Goal: Task Accomplishment & Management: Use online tool/utility

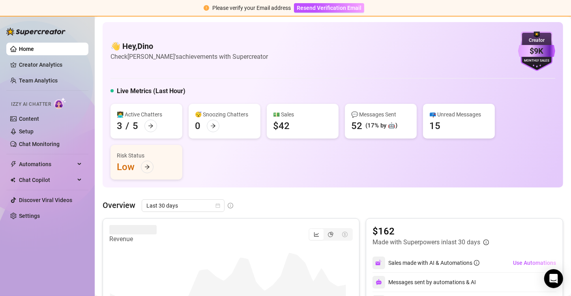
click at [398, 126] on div "(17% by 🤖)" at bounding box center [382, 125] width 32 height 9
click at [383, 124] on div "(17% by 🤖)" at bounding box center [382, 125] width 32 height 9
click at [385, 114] on div "💬 Messages Sent" at bounding box center [380, 114] width 59 height 9
click at [359, 113] on div "💬 Messages Sent" at bounding box center [380, 114] width 59 height 9
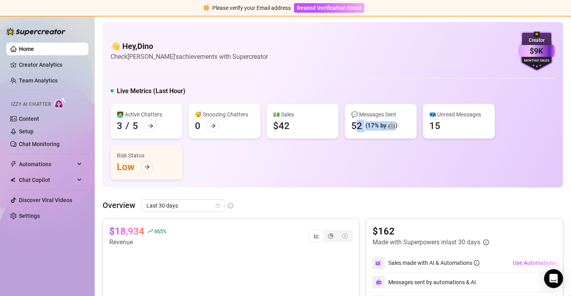
drag, startPoint x: 356, startPoint y: 125, endPoint x: 394, endPoint y: 125, distance: 38.3
click at [394, 125] on div "52 (17% by 🤖)" at bounding box center [374, 126] width 46 height 13
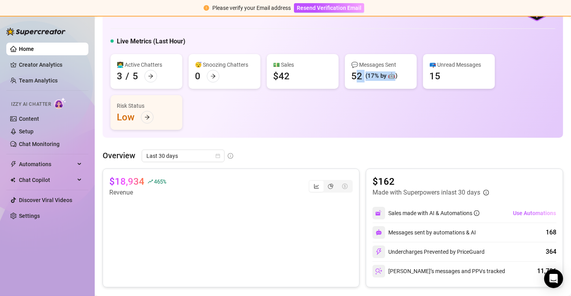
scroll to position [79, 0]
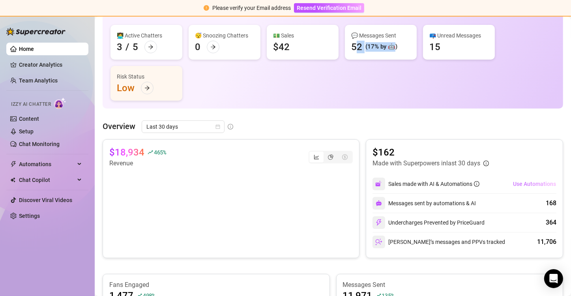
click at [528, 184] on span "Use Automations" at bounding box center [534, 184] width 43 height 6
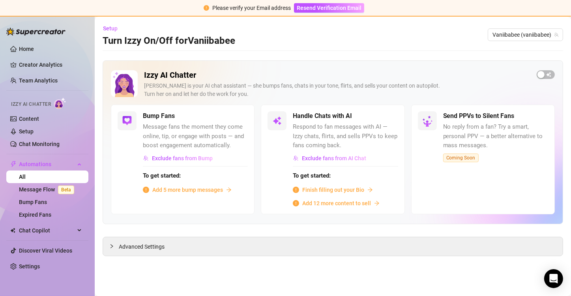
click at [331, 190] on span "Finish filling out your Bio" at bounding box center [333, 190] width 62 height 9
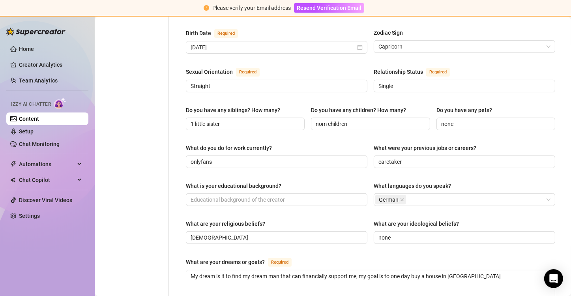
scroll to position [276, 0]
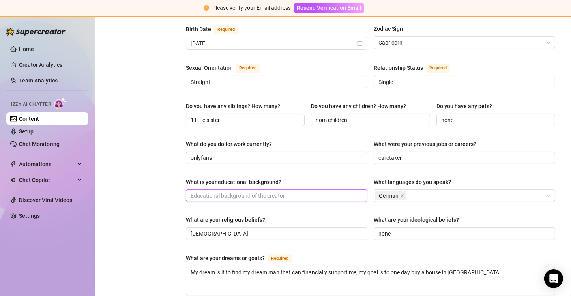
click at [284, 192] on input "What is your educational background?" at bounding box center [276, 196] width 171 height 9
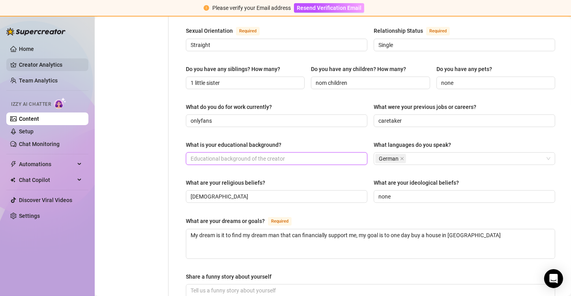
scroll to position [313, 0]
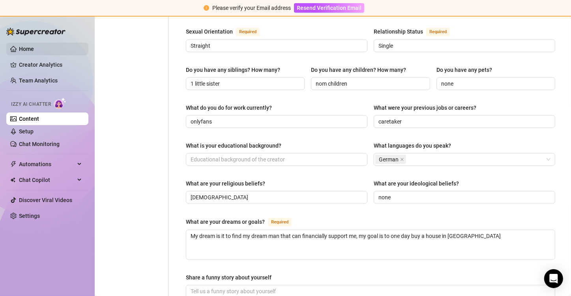
click at [24, 49] on link "Home" at bounding box center [26, 49] width 15 height 6
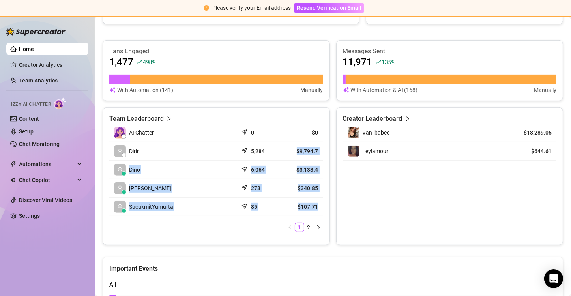
drag, startPoint x: 295, startPoint y: 151, endPoint x: 314, endPoint y: 202, distance: 54.1
click at [314, 202] on tbody "AI Chatter 0 $0 Dirir 5,284 $9,794.7 Dino 6,064 $3,133.4 Mijail M. 273 $340.85 …" at bounding box center [216, 170] width 214 height 93
click at [319, 182] on td "$340.85" at bounding box center [301, 188] width 43 height 19
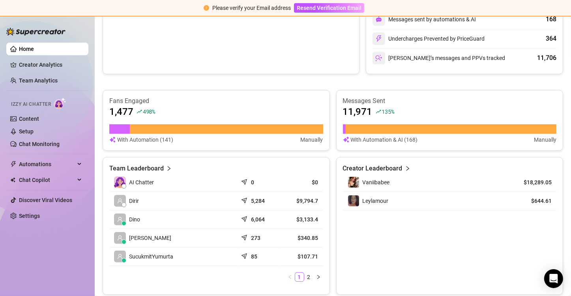
scroll to position [234, 0]
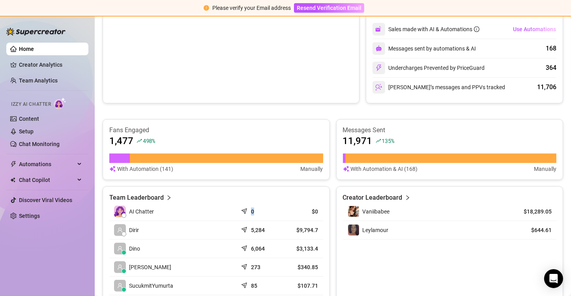
drag, startPoint x: 248, startPoint y: 210, endPoint x: 259, endPoint y: 213, distance: 11.7
click at [259, 213] on div "0" at bounding box center [258, 212] width 33 height 8
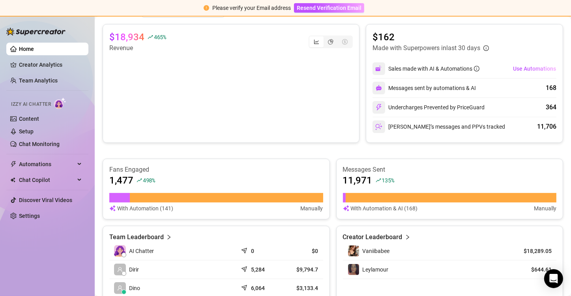
scroll to position [155, 0]
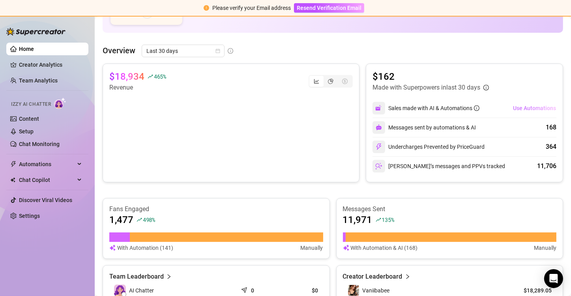
click at [533, 110] on span "Use Automations" at bounding box center [534, 108] width 43 height 6
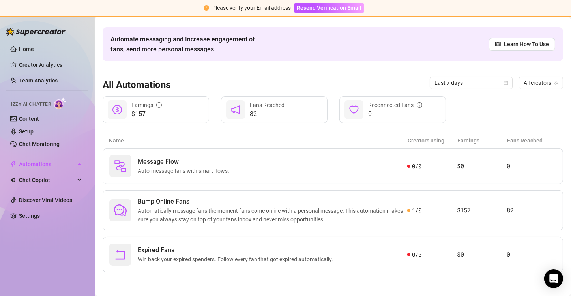
scroll to position [21, 0]
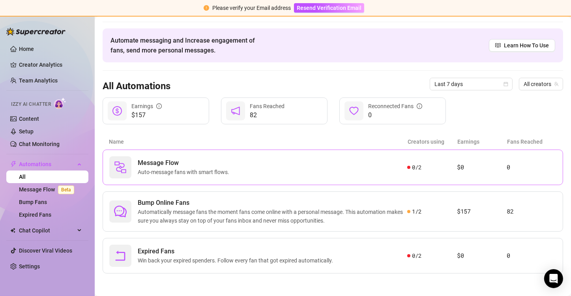
click at [255, 168] on div "Message Flow Auto-message fans with smart flows." at bounding box center [258, 167] width 298 height 22
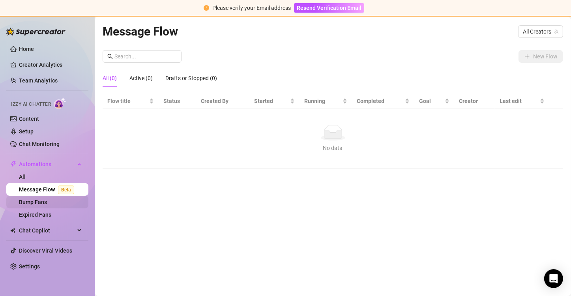
click at [35, 204] on link "Bump Fans" at bounding box center [33, 202] width 28 height 6
